Goal: Task Accomplishment & Management: Use online tool/utility

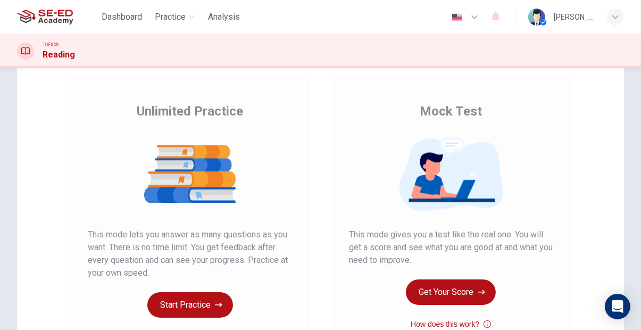
scroll to position [54, 0]
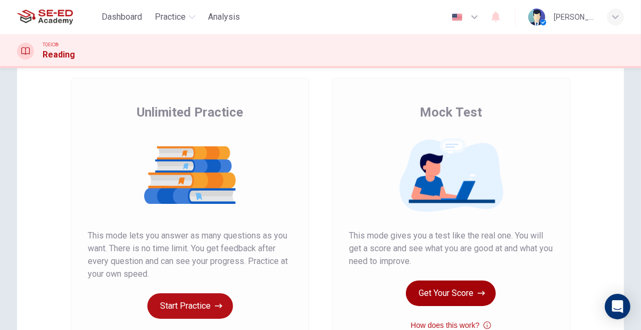
click at [462, 297] on button "Get Your Score" at bounding box center [451, 293] width 90 height 26
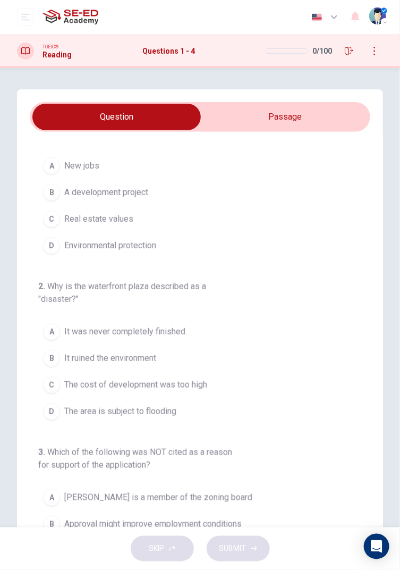
scroll to position [0, 0]
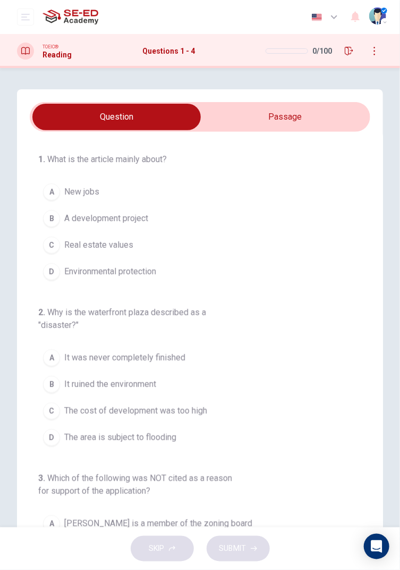
click at [330, 109] on input "checkbox" at bounding box center [116, 117] width 511 height 27
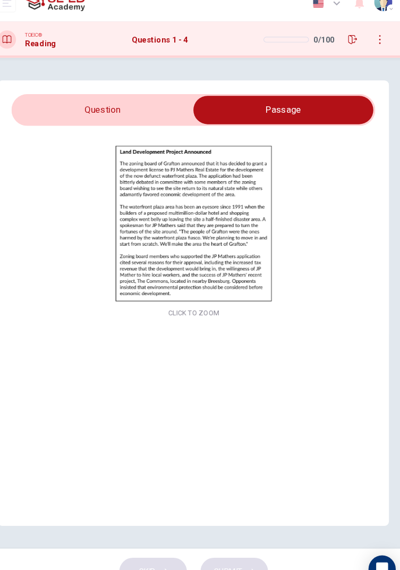
click at [212, 274] on img at bounding box center [200, 223] width 333 height 149
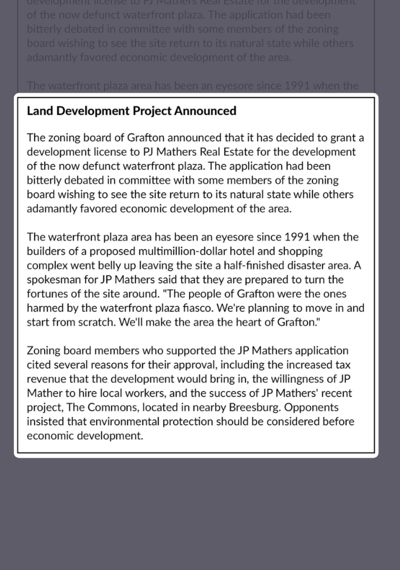
click at [267, 195] on div at bounding box center [200, 285] width 400 height 570
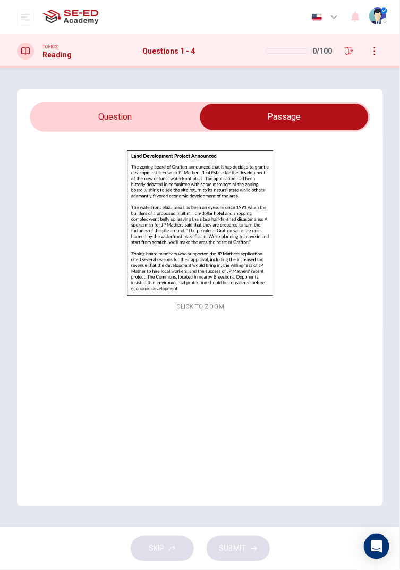
click at [77, 115] on input "checkbox" at bounding box center [284, 117] width 511 height 27
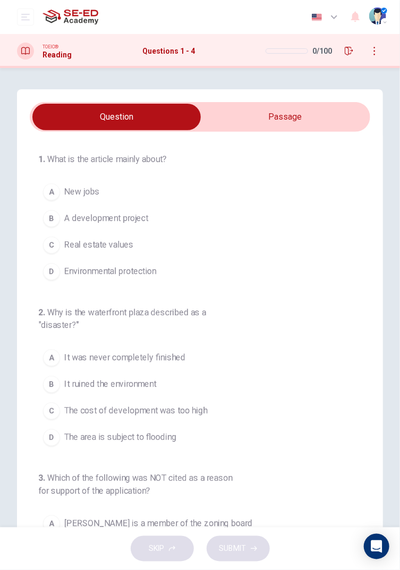
scroll to position [102, 0]
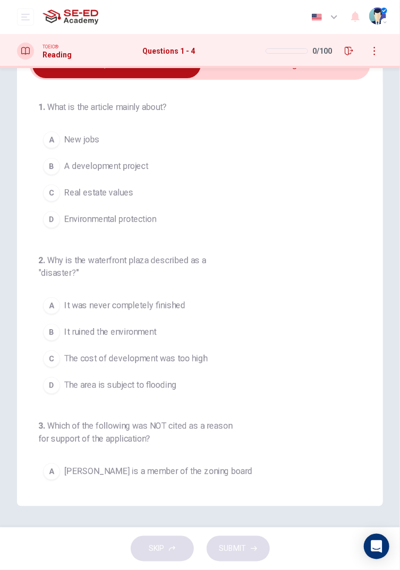
click at [201, 292] on button "A It was never completely finished" at bounding box center [204, 305] width 332 height 27
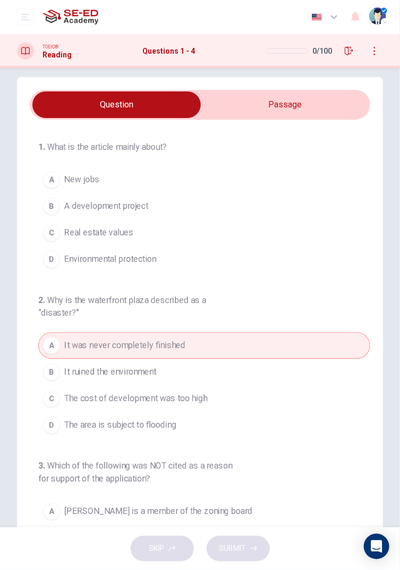
scroll to position [0, 0]
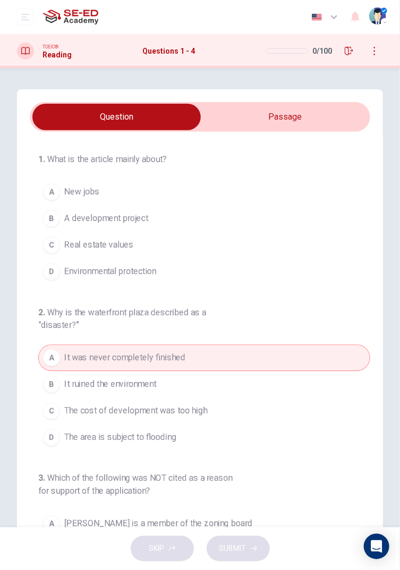
click at [162, 213] on button "B A development project" at bounding box center [204, 218] width 332 height 27
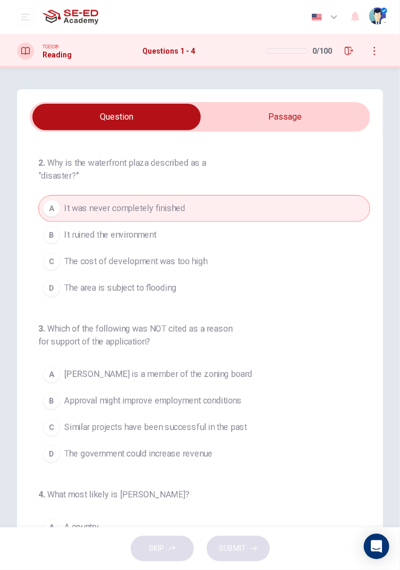
scroll to position [150, 0]
click at [170, 329] on span "JP Mathers is a member of the zoning board" at bounding box center [158, 373] width 188 height 13
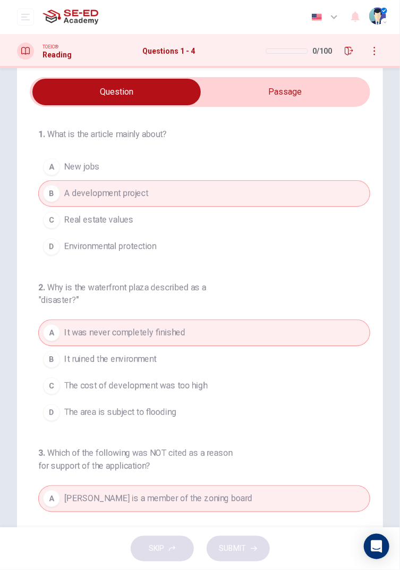
scroll to position [0, 0]
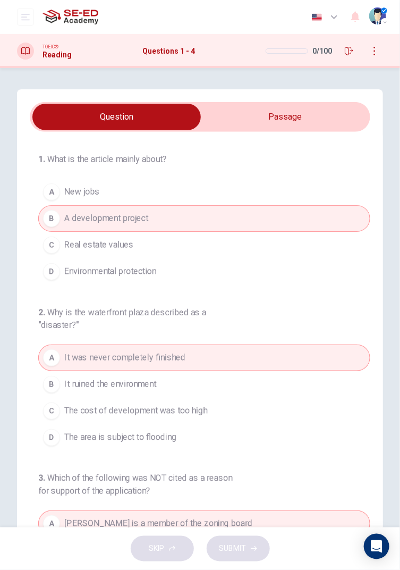
click at [289, 119] on input "checkbox" at bounding box center [116, 117] width 511 height 27
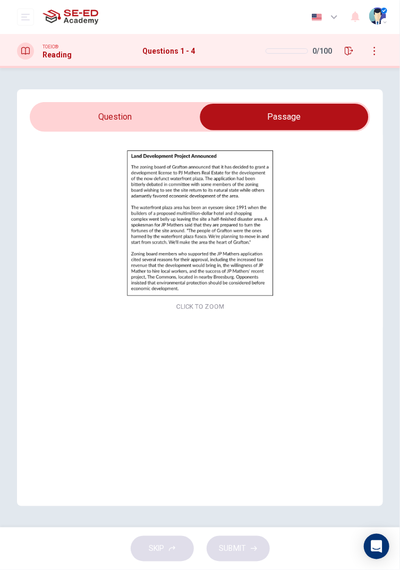
click at [165, 106] on input "checkbox" at bounding box center [284, 117] width 511 height 27
checkbox input "false"
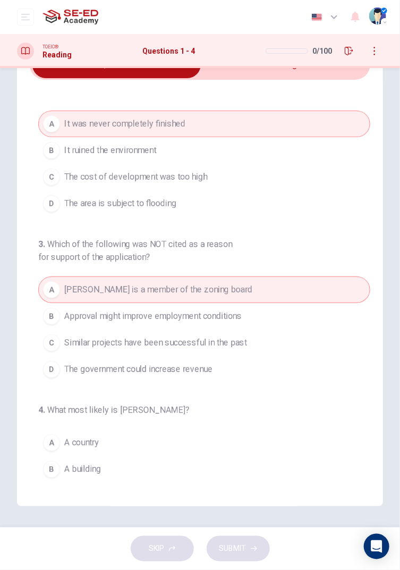
scroll to position [102, 0]
click at [133, 329] on button "C A company" at bounding box center [204, 496] width 332 height 27
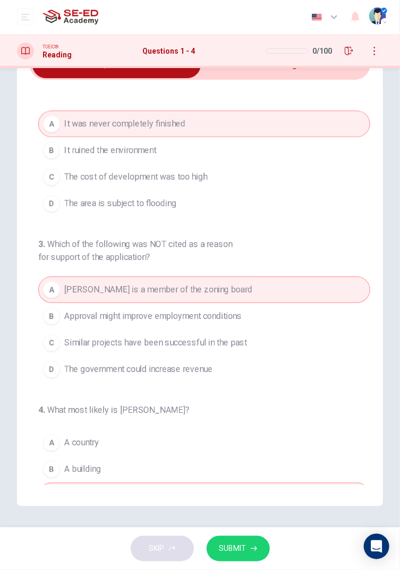
click at [241, 329] on span "SUBMIT" at bounding box center [233, 548] width 27 height 13
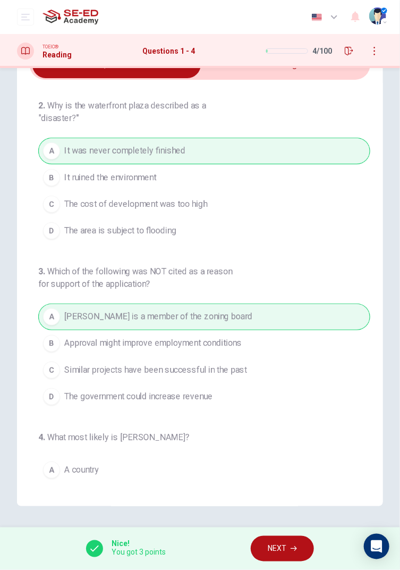
scroll to position [182, 0]
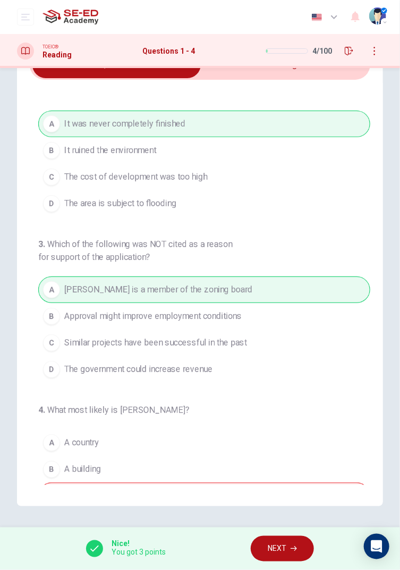
click at [286, 329] on span "NEXT" at bounding box center [277, 548] width 19 height 13
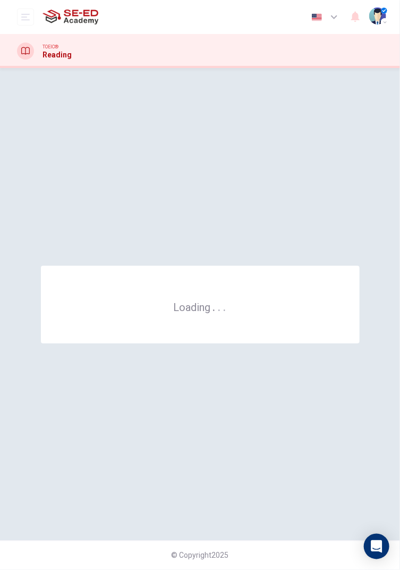
scroll to position [0, 0]
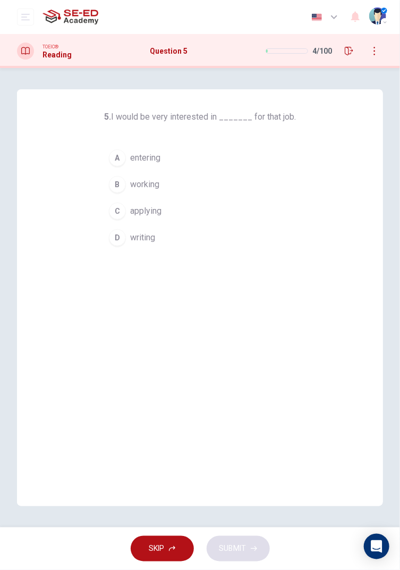
click at [120, 211] on div "C" at bounding box center [117, 211] width 17 height 17
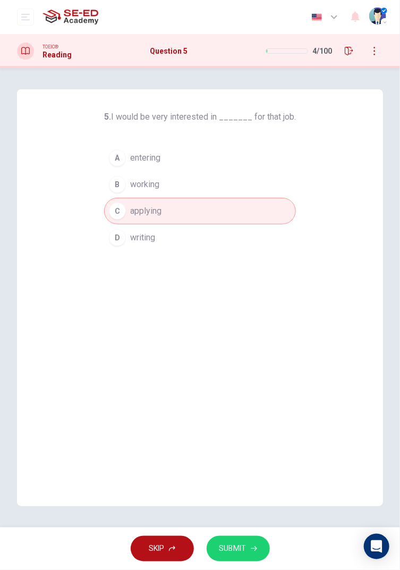
click at [238, 329] on span "SUBMIT" at bounding box center [233, 548] width 27 height 13
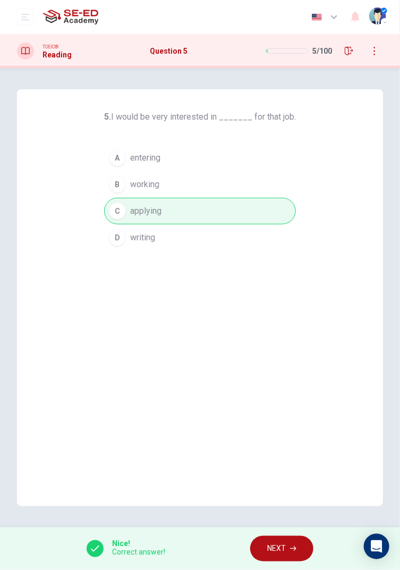
click at [257, 329] on button "NEXT" at bounding box center [281, 549] width 63 height 26
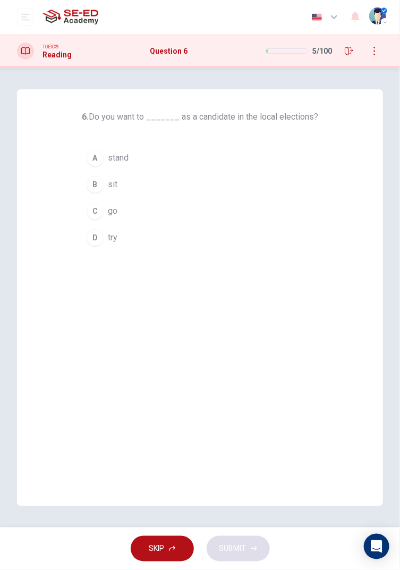
click at [94, 237] on div "D" at bounding box center [95, 237] width 17 height 17
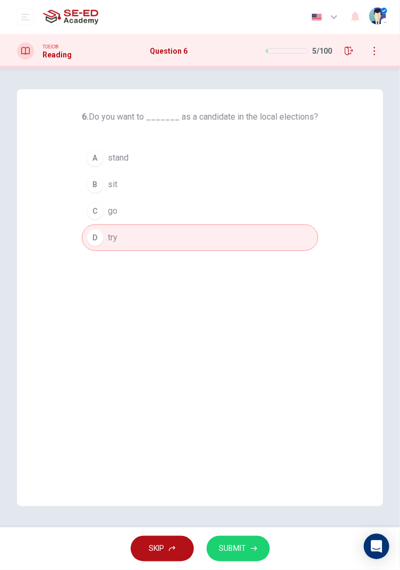
click at [245, 329] on span "SUBMIT" at bounding box center [233, 548] width 27 height 13
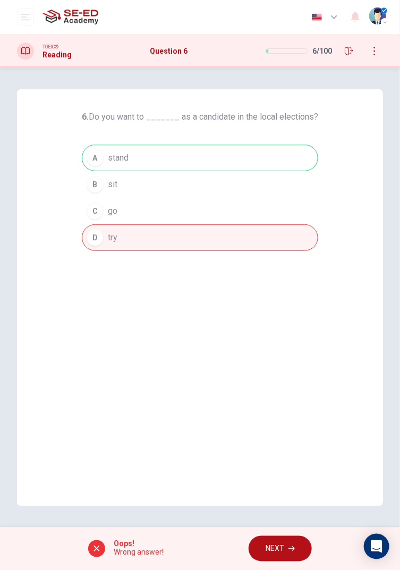
click at [267, 329] on span "NEXT" at bounding box center [275, 548] width 19 height 13
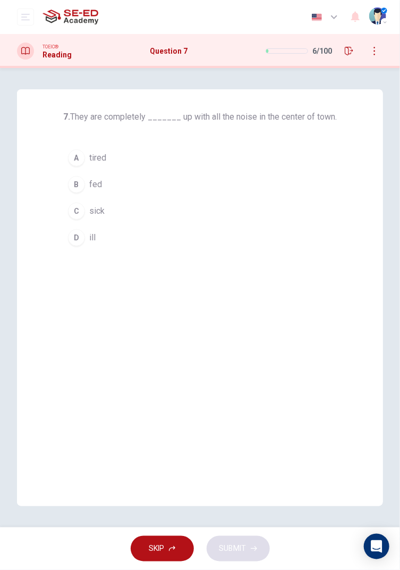
click at [78, 223] on button "C sick" at bounding box center [200, 211] width 274 height 27
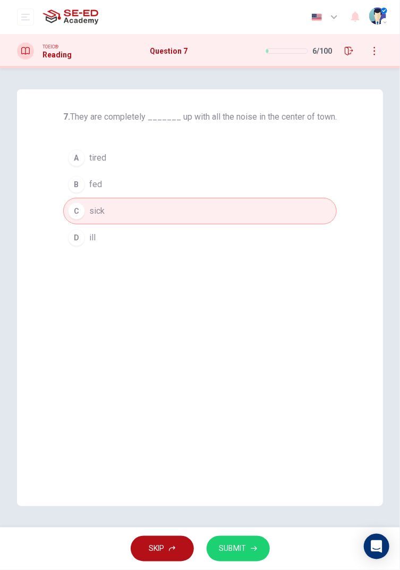
click at [77, 212] on div "C" at bounding box center [76, 211] width 17 height 17
click at [68, 178] on button "B fed" at bounding box center [200, 184] width 274 height 27
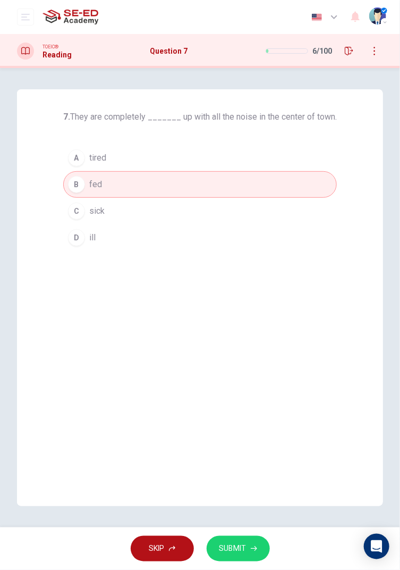
click at [75, 157] on div "A" at bounding box center [76, 157] width 17 height 17
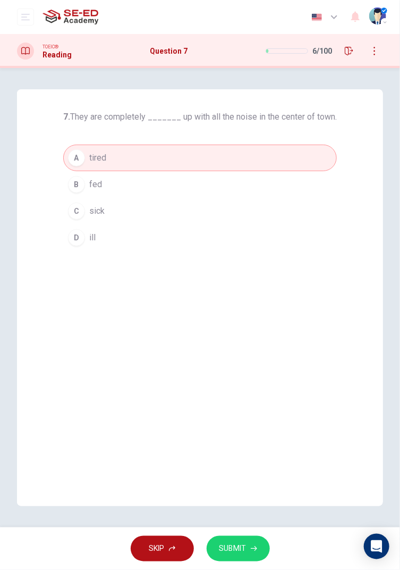
click at [226, 329] on span "SUBMIT" at bounding box center [233, 548] width 27 height 13
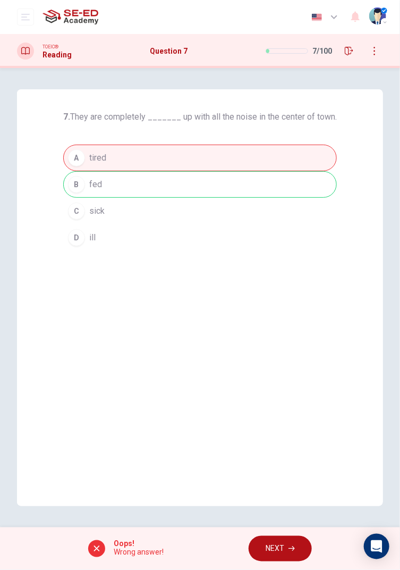
click at [266, 329] on span "NEXT" at bounding box center [275, 548] width 19 height 13
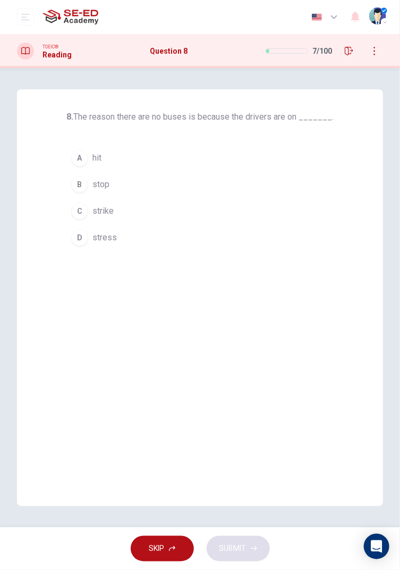
click at [95, 237] on span "stress" at bounding box center [105, 237] width 24 height 13
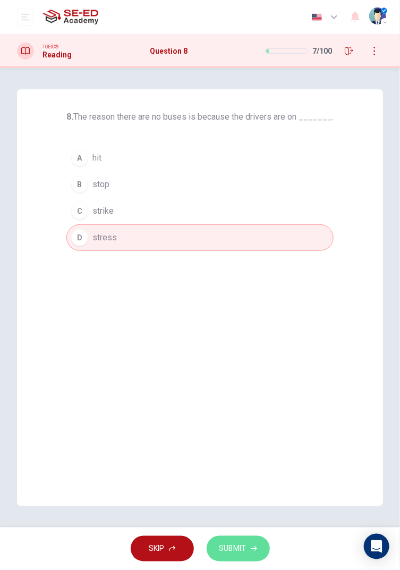
click at [229, 329] on span "SUBMIT" at bounding box center [233, 548] width 27 height 13
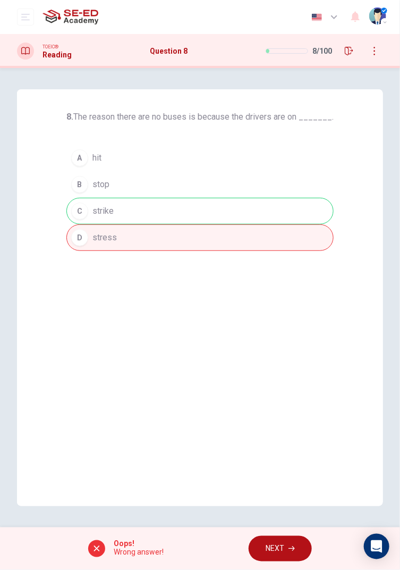
click at [352, 47] on icon "button" at bounding box center [349, 51] width 9 height 9
